Goal: Navigation & Orientation: Understand site structure

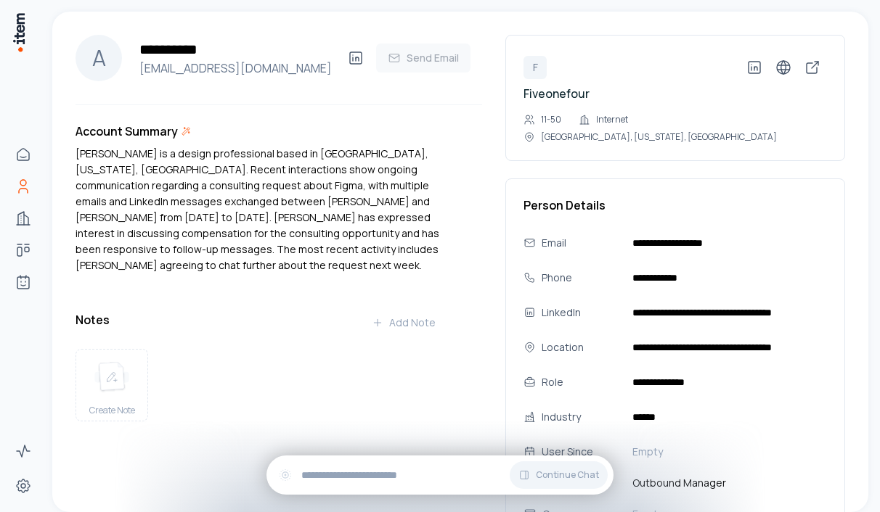
click at [210, 177] on div "[PERSON_NAME] is a design professional based in [GEOGRAPHIC_DATA], [US_STATE], …" at bounding box center [261, 210] width 372 height 128
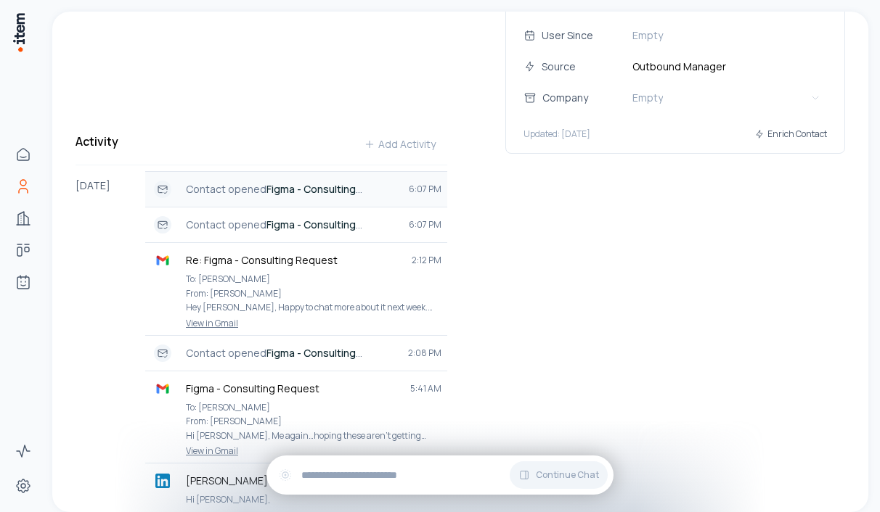
scroll to position [418, 0]
click at [279, 181] on strong "Figma - Consulting Request" at bounding box center [274, 195] width 176 height 28
click at [279, 216] on strong "Figma - Consulting Request" at bounding box center [274, 230] width 176 height 28
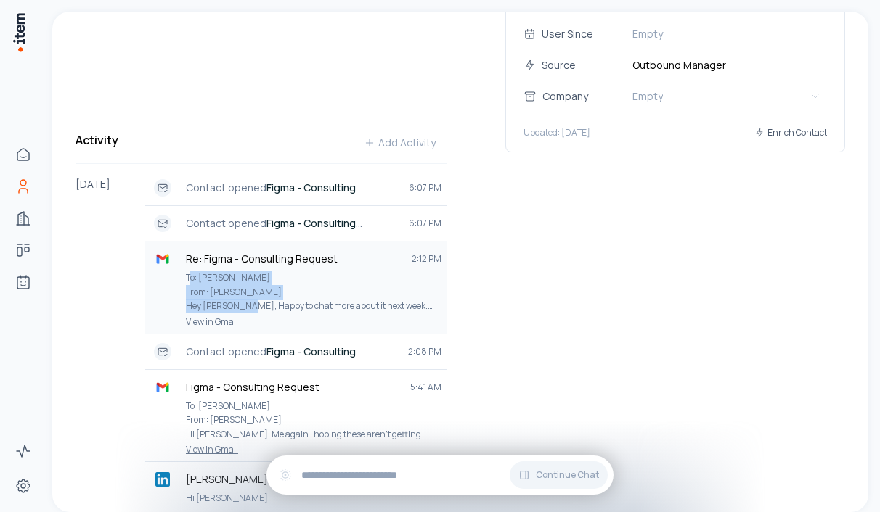
drag, startPoint x: 189, startPoint y: 264, endPoint x: 274, endPoint y: 292, distance: 88.8
click at [274, 293] on p "To: [PERSON_NAME] From: [PERSON_NAME] Hey [PERSON_NAME], Happy to chat more abo…" at bounding box center [313, 292] width 255 height 43
click at [375, 290] on p "To: [PERSON_NAME] From: [PERSON_NAME] Hey [PERSON_NAME], Happy to chat more abo…" at bounding box center [313, 292] width 255 height 43
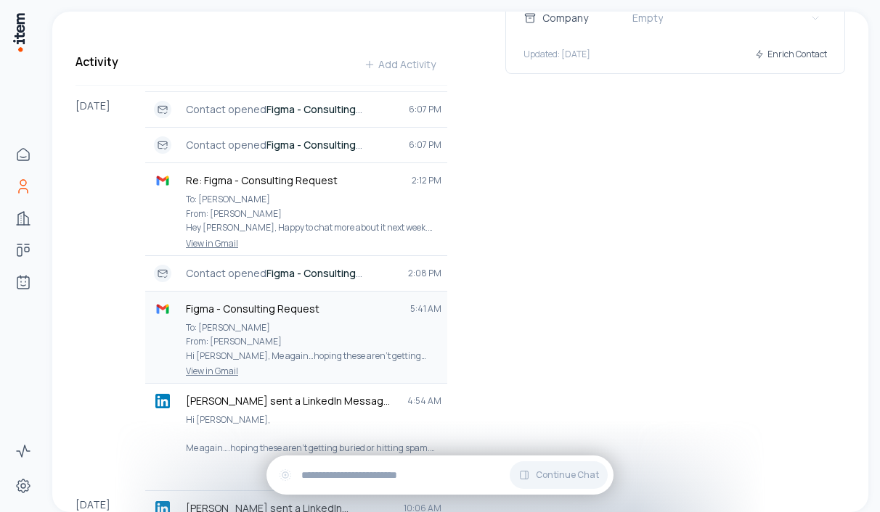
scroll to position [501, 0]
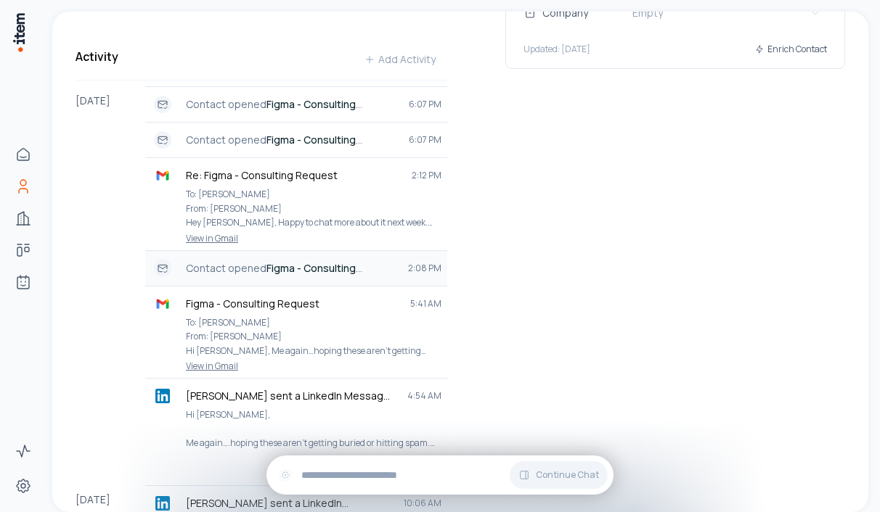
click at [278, 261] on strong "Figma - Consulting Request" at bounding box center [274, 275] width 176 height 28
click at [253, 331] on p "To: [PERSON_NAME] From: [PERSON_NAME] Hi [PERSON_NAME], Me again…hoping these a…" at bounding box center [313, 337] width 255 height 43
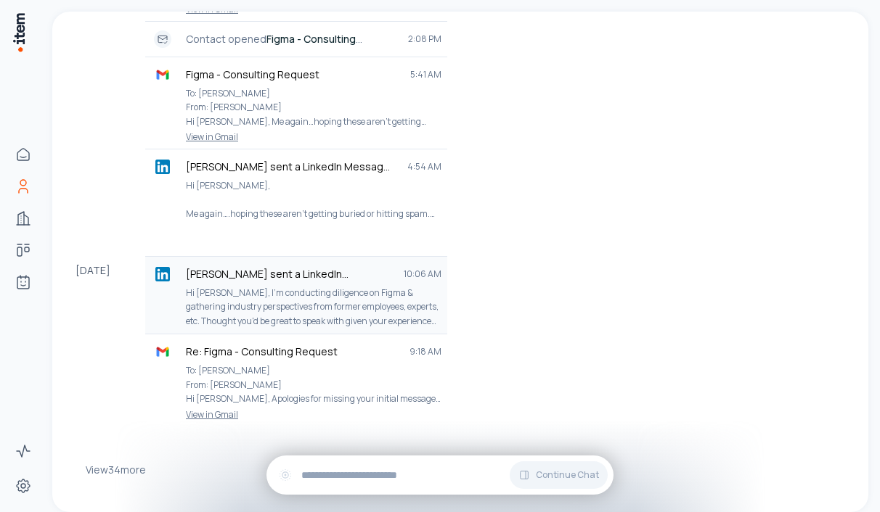
scroll to position [732, 0]
click at [380, 206] on p "Me again….hoping these aren't getting buried or hitting spam." at bounding box center [313, 213] width 255 height 15
click at [260, 285] on p "Hi [PERSON_NAME], I'm conducting diligence on Figma & gathering industry perspe…" at bounding box center [313, 306] width 255 height 43
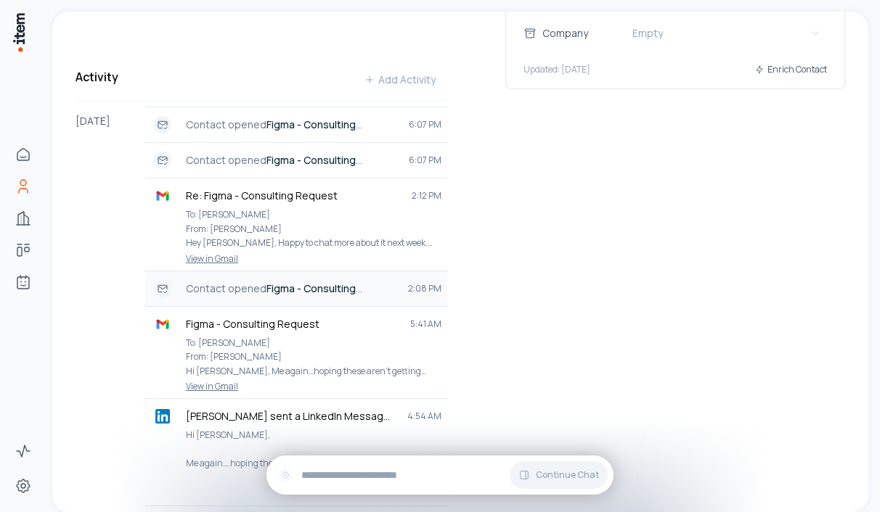
scroll to position [480, 0]
click at [229, 282] on p "Contact opened Figma - Consulting Request" at bounding box center [291, 289] width 210 height 15
click at [274, 208] on p "To: [PERSON_NAME] From: [PERSON_NAME] Hey [PERSON_NAME], Happy to chat more abo…" at bounding box center [313, 229] width 255 height 43
click at [284, 154] on strong "Figma - Consulting Request" at bounding box center [274, 168] width 176 height 28
click at [334, 118] on strong "Figma - Consulting Request" at bounding box center [274, 132] width 176 height 28
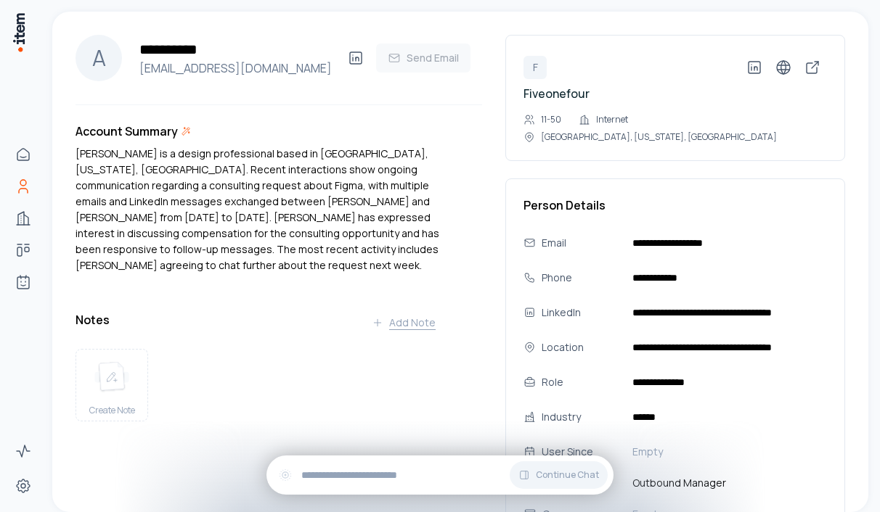
scroll to position [0, 0]
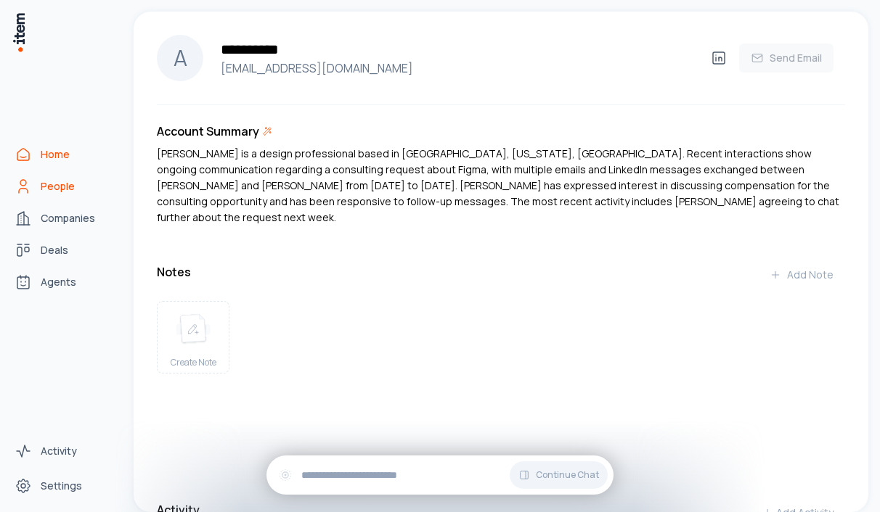
click at [38, 155] on link "Home" at bounding box center [64, 154] width 110 height 29
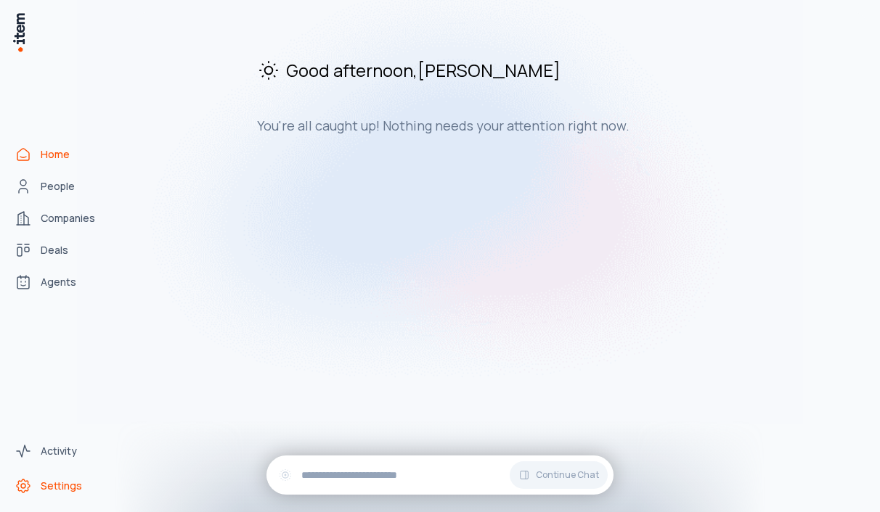
click at [60, 494] on link "Settings" at bounding box center [64, 486] width 110 height 29
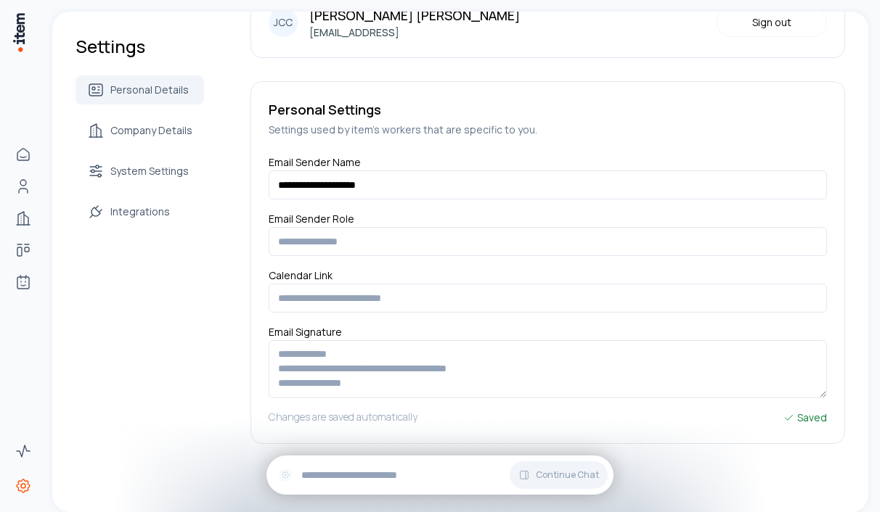
scroll to position [49, 0]
click at [129, 133] on span "Company Details" at bounding box center [151, 130] width 82 height 15
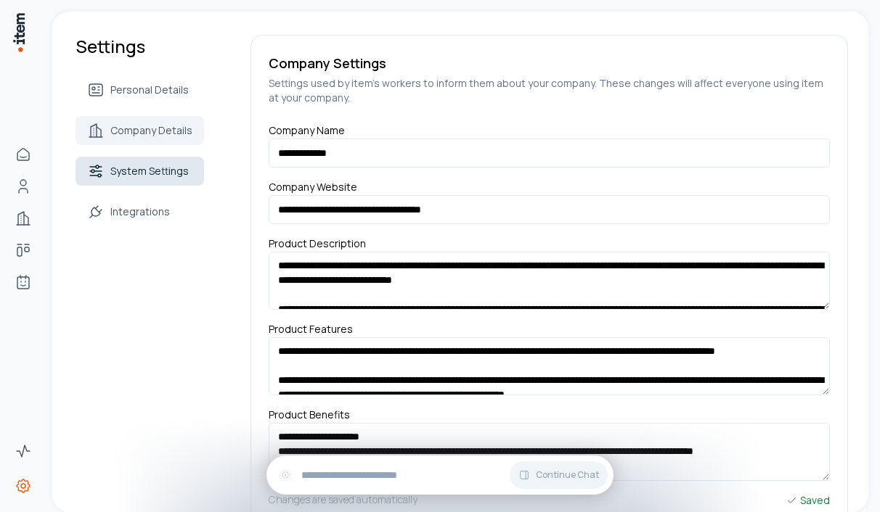
click at [145, 163] on link "System Settings" at bounding box center [139, 171] width 128 height 29
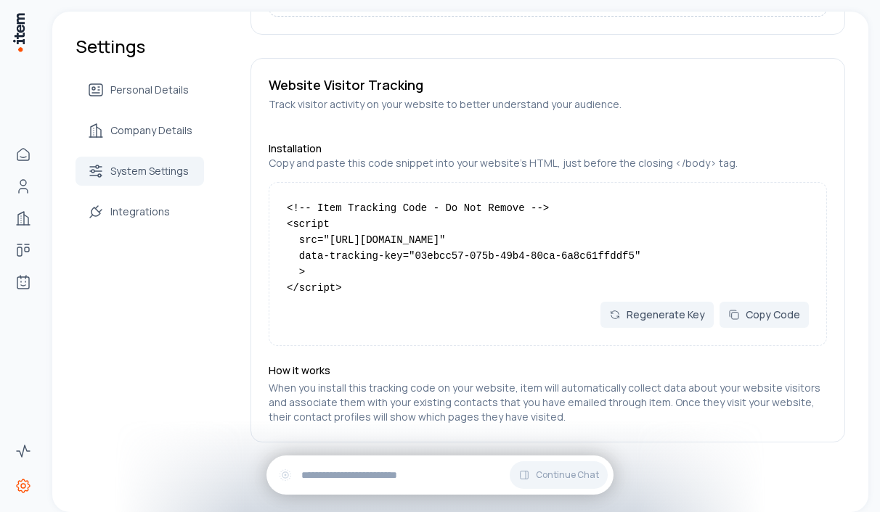
scroll to position [1116, 0]
click at [161, 213] on span "Integrations" at bounding box center [140, 212] width 60 height 15
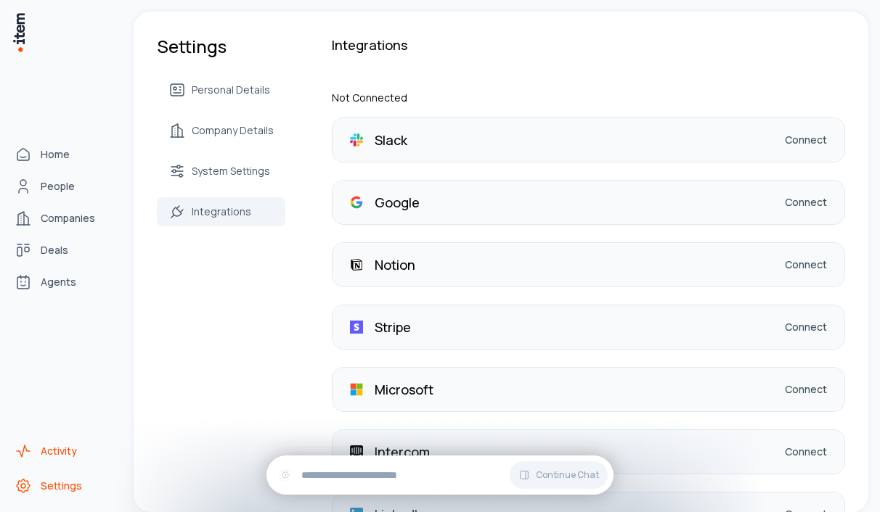
click at [45, 447] on span "Activity" at bounding box center [59, 451] width 36 height 15
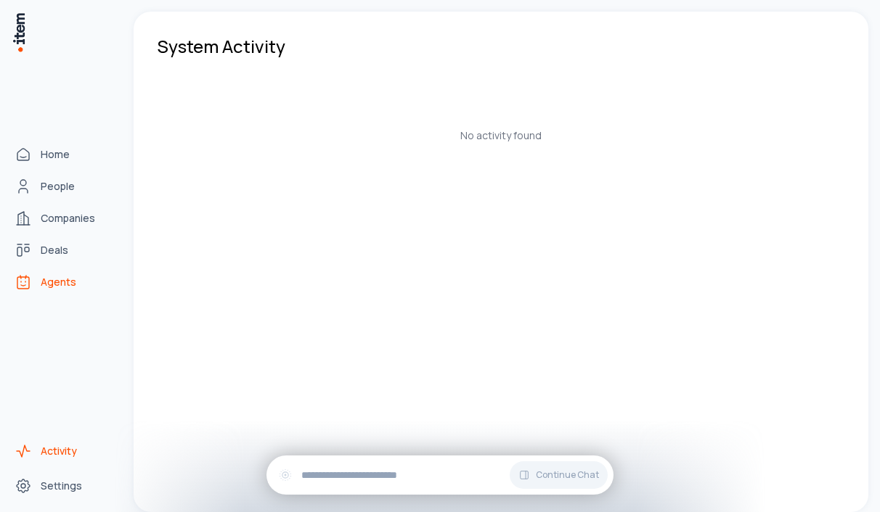
click at [41, 289] on span "Agents" at bounding box center [59, 282] width 36 height 15
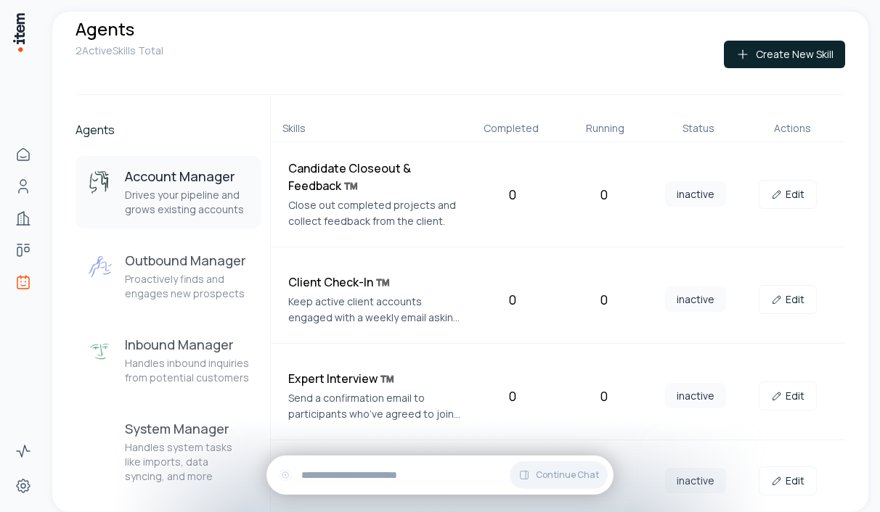
scroll to position [17, 0]
click at [167, 453] on p "Handles system tasks like imports, data syncing, and more" at bounding box center [187, 463] width 125 height 44
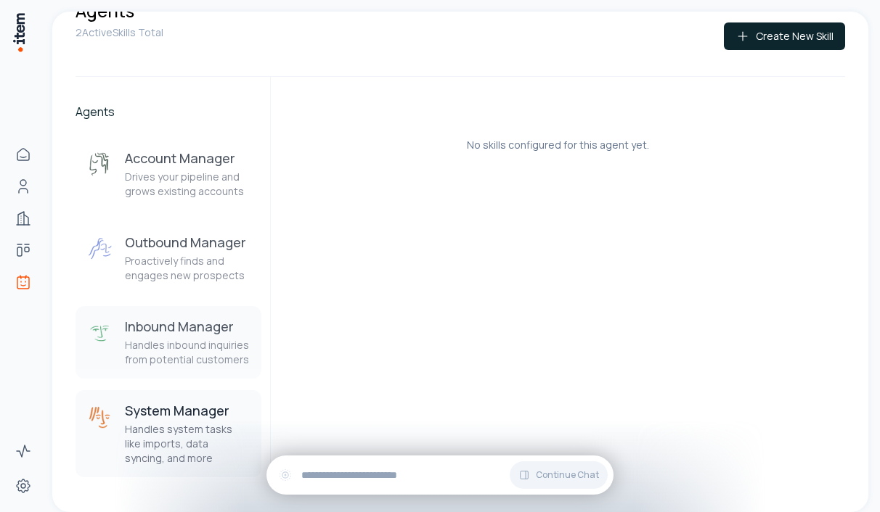
scroll to position [38, 0]
click at [165, 348] on p "Handles inbound inquiries from potential customers" at bounding box center [187, 352] width 125 height 29
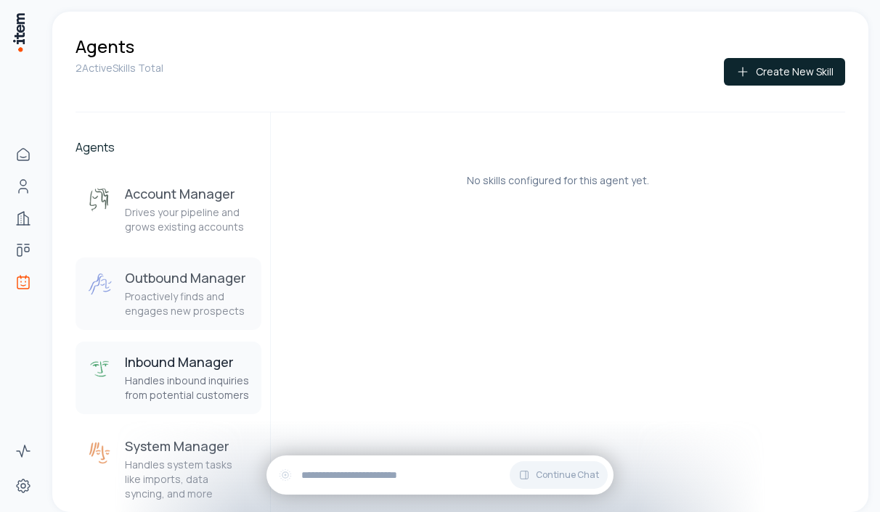
click at [177, 287] on h3 "Outbound Manager" at bounding box center [187, 277] width 125 height 17
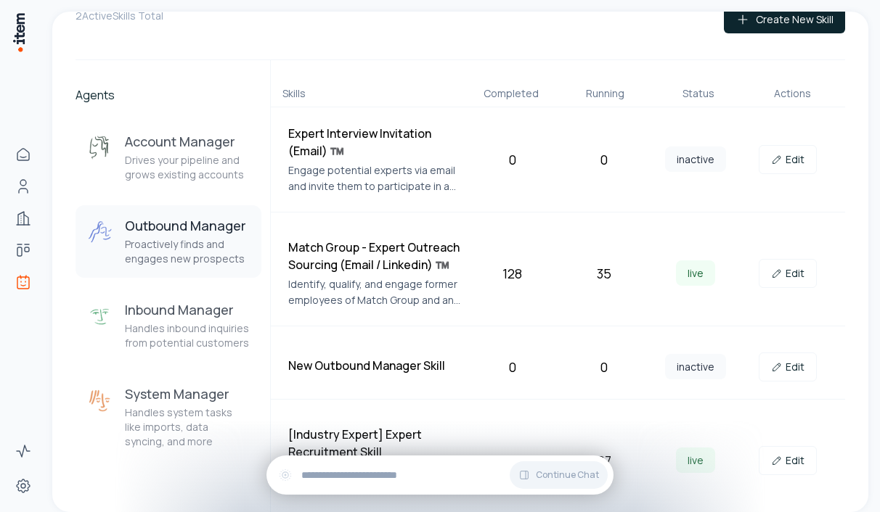
scroll to position [52, 0]
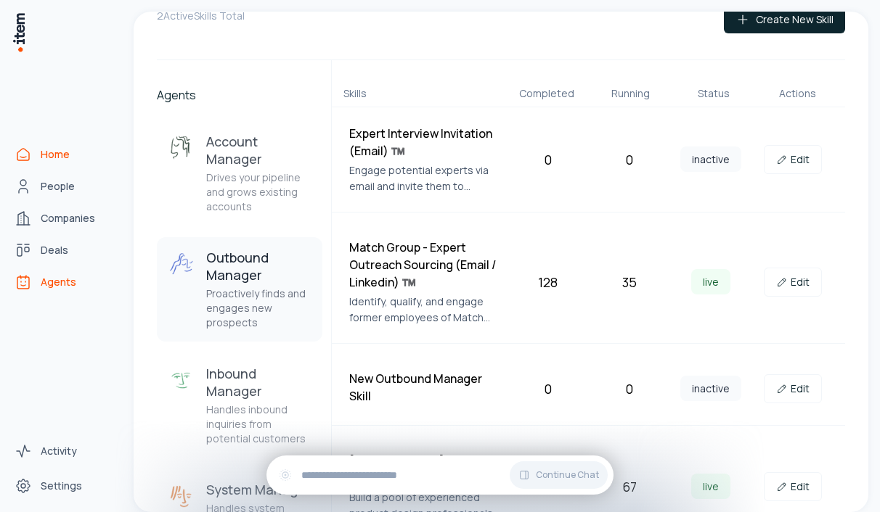
click at [22, 154] on icon "Home" at bounding box center [23, 154] width 17 height 17
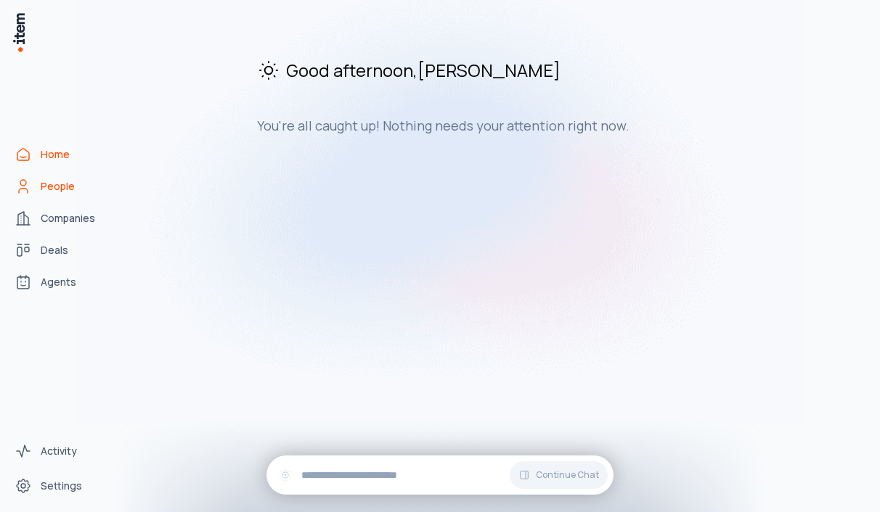
click at [35, 179] on link "People" at bounding box center [64, 186] width 110 height 29
